Goal: Information Seeking & Learning: Learn about a topic

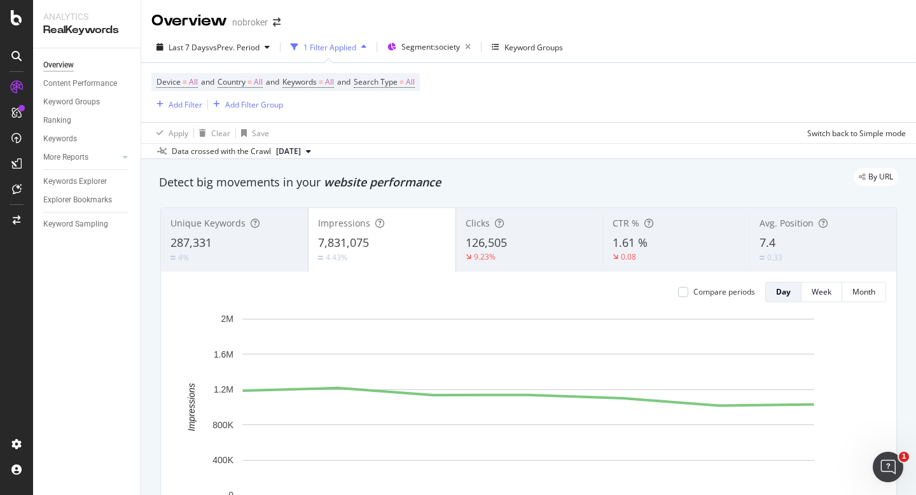
click at [504, 262] on div "Clicks 126,505 9.23%" at bounding box center [529, 239] width 147 height 57
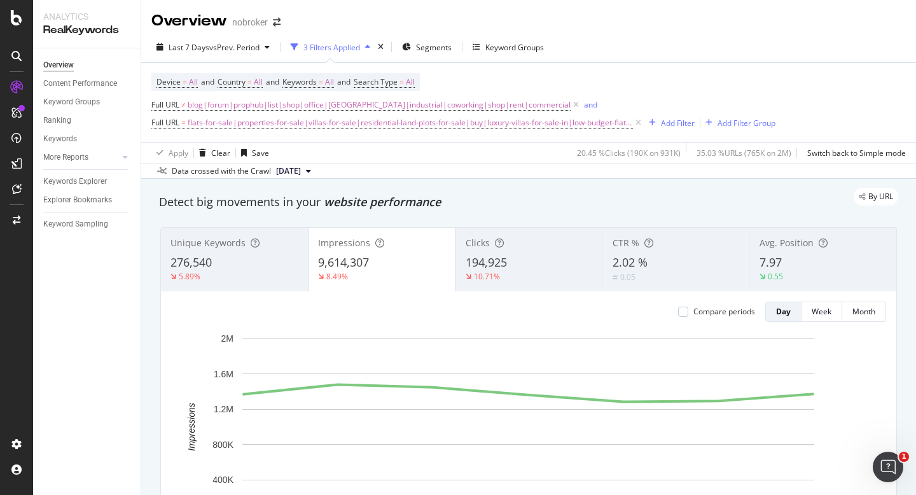
click at [521, 272] on div "10.71%" at bounding box center [529, 276] width 128 height 11
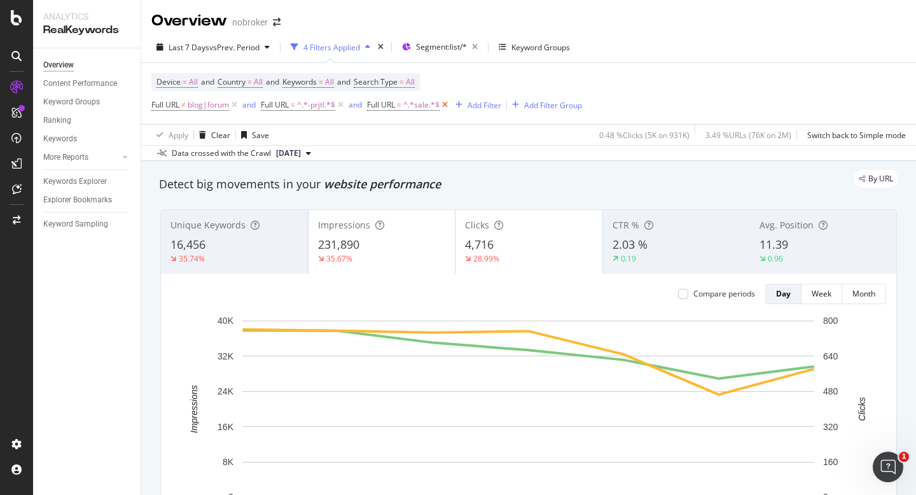
click at [447, 107] on icon at bounding box center [444, 105] width 11 height 13
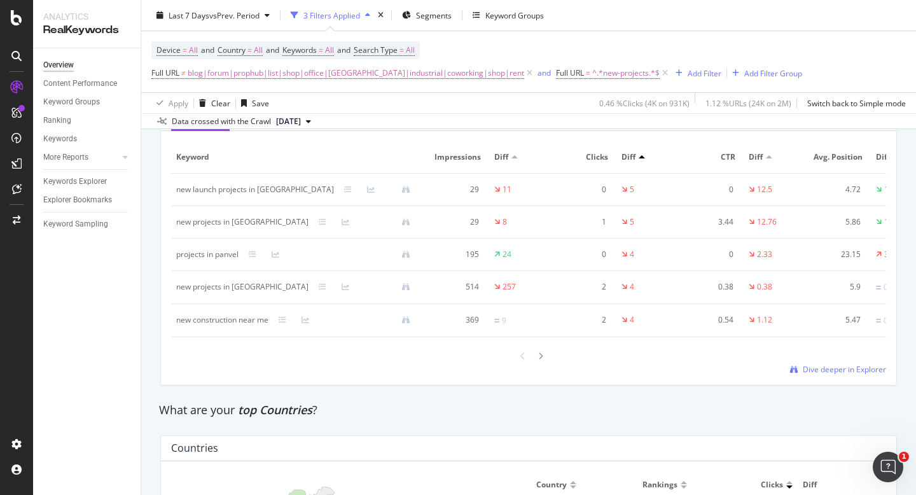
scroll to position [1575, 0]
